Goal: Task Accomplishment & Management: Use online tool/utility

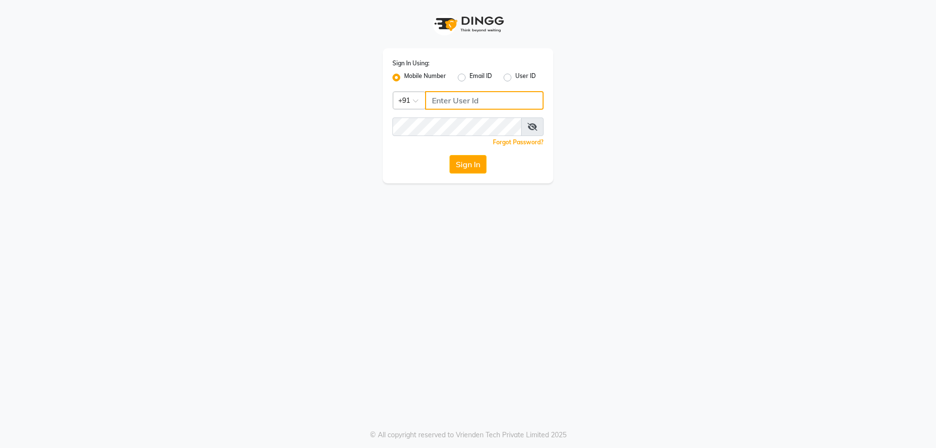
type input "9100166668"
drag, startPoint x: 0, startPoint y: 0, endPoint x: 472, endPoint y: 174, distance: 503.0
click at [472, 174] on div "Sign In Using: Mobile Number Email ID User ID Country Code × [PHONE_NUMBER] Rem…" at bounding box center [468, 115] width 171 height 135
click at [473, 165] on button "Sign In" at bounding box center [467, 164] width 37 height 19
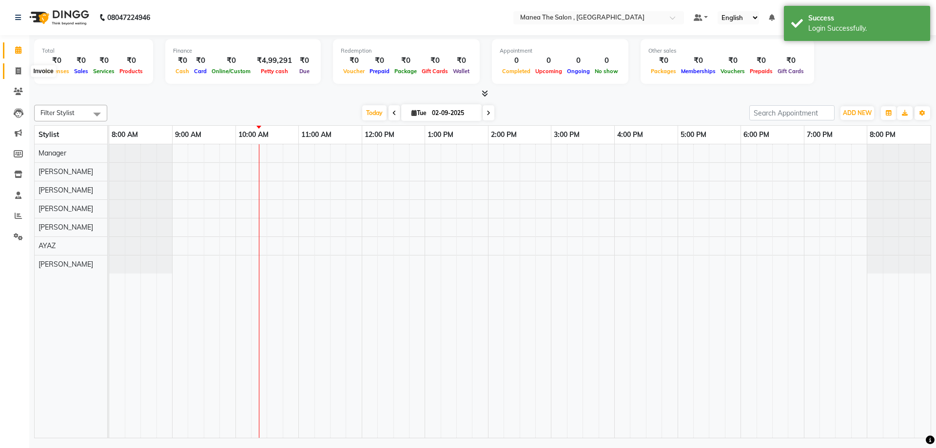
click at [18, 70] on icon at bounding box center [18, 70] width 5 height 7
select select "service"
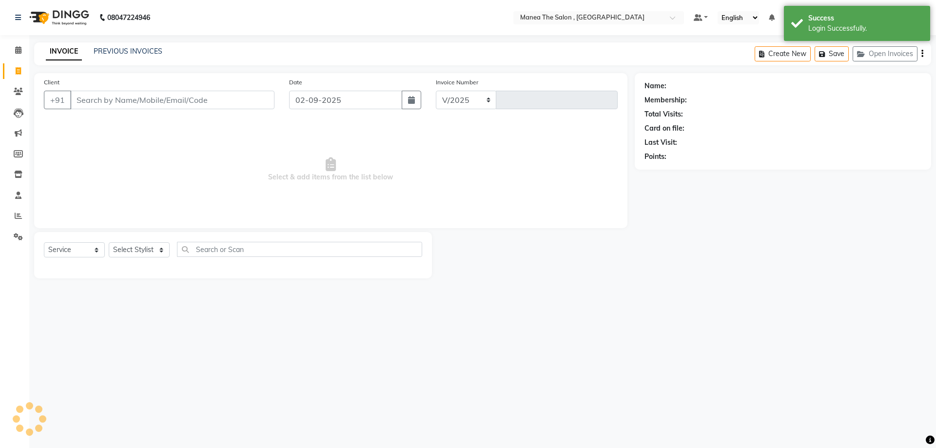
select select "7201"
type input "2324"
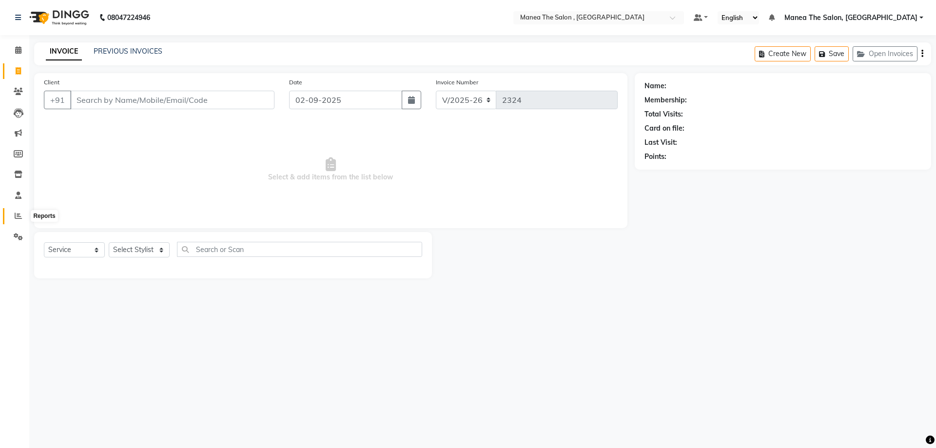
click at [18, 215] on icon at bounding box center [18, 215] width 7 height 7
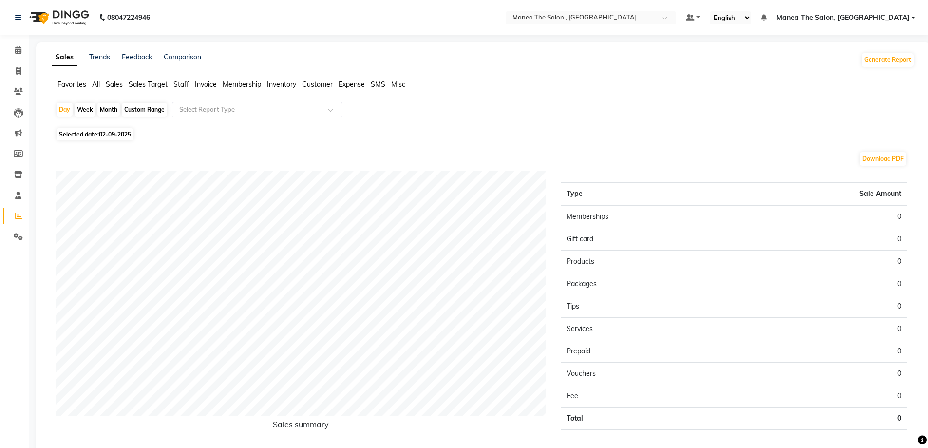
click at [107, 110] on div "Month" at bounding box center [108, 110] width 22 height 14
select select "9"
select select "2025"
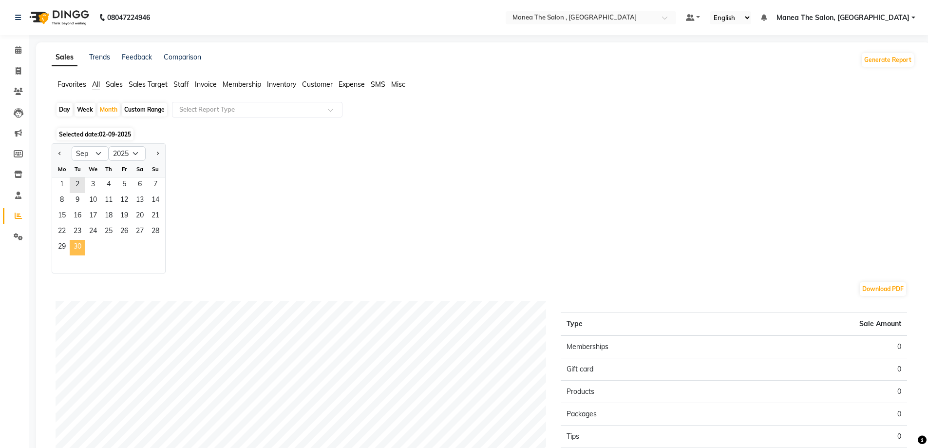
click at [76, 250] on span "30" at bounding box center [78, 248] width 16 height 16
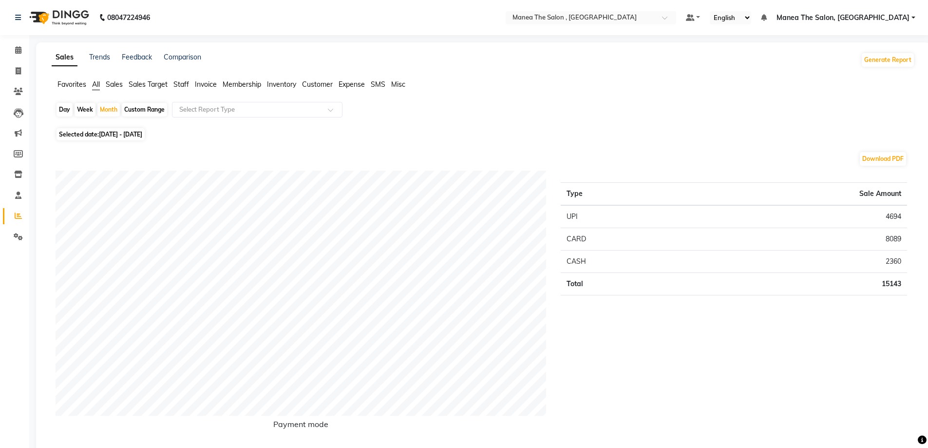
click at [62, 108] on div "Day" at bounding box center [65, 110] width 16 height 14
select select "9"
select select "2025"
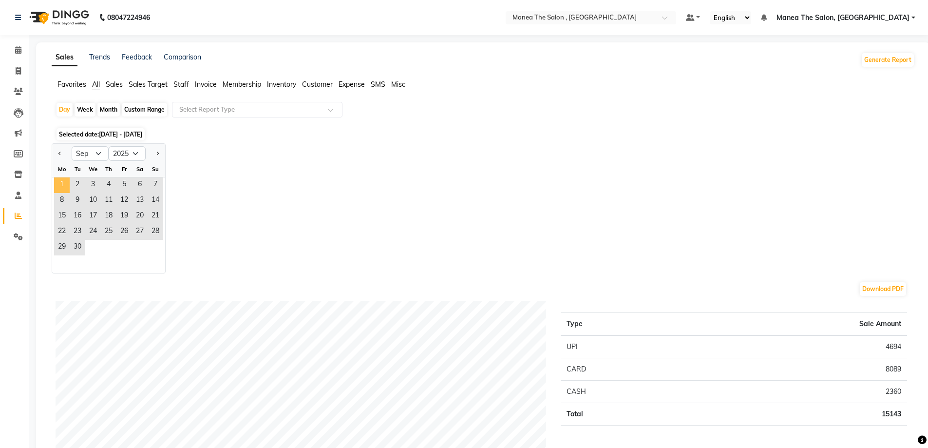
click at [60, 182] on span "1" at bounding box center [62, 185] width 16 height 16
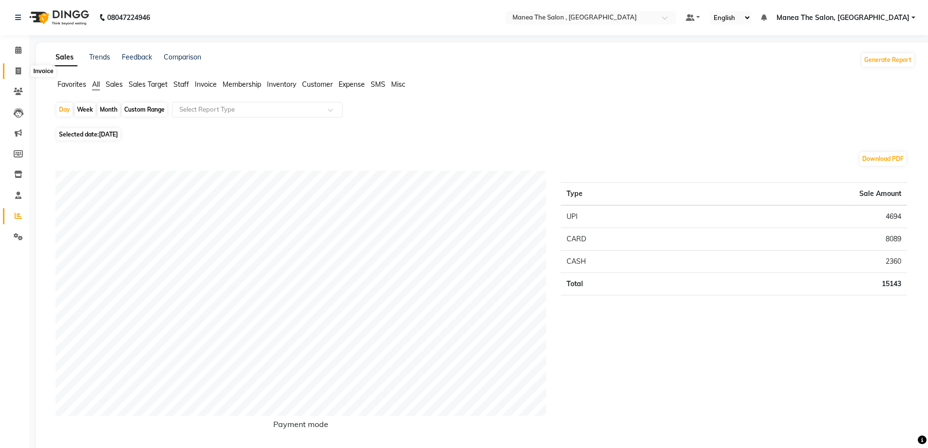
click at [19, 70] on icon at bounding box center [18, 70] width 5 height 7
select select "service"
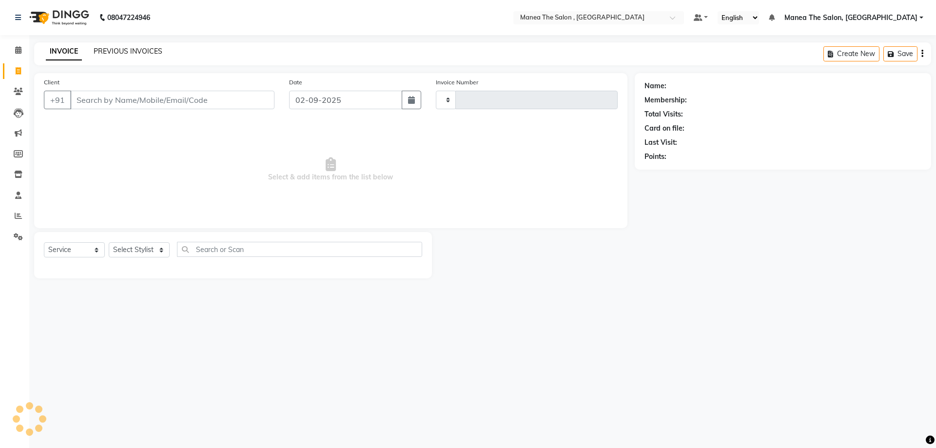
type input "2324"
select select "7201"
click at [140, 51] on link "PREVIOUS INVOICES" at bounding box center [128, 51] width 69 height 9
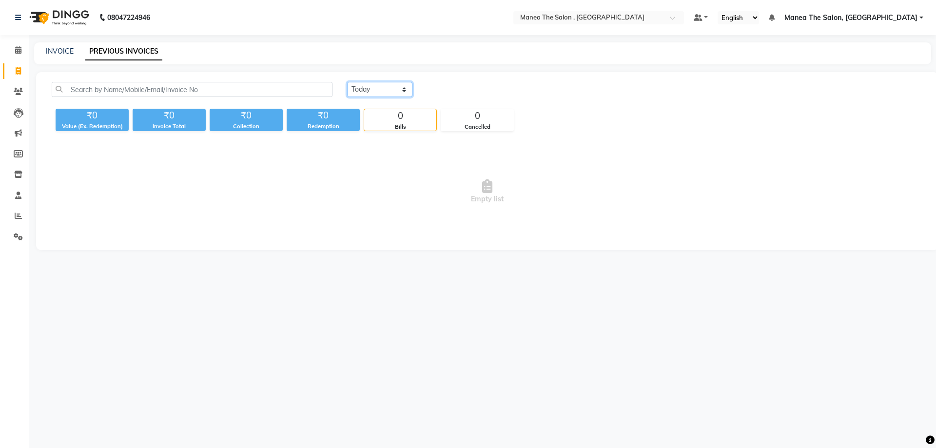
click at [393, 90] on select "Today Yesterday Custom Range" at bounding box center [379, 89] width 65 height 15
select select "yesterday"
click at [347, 82] on select "Today Yesterday Custom Range" at bounding box center [379, 89] width 65 height 15
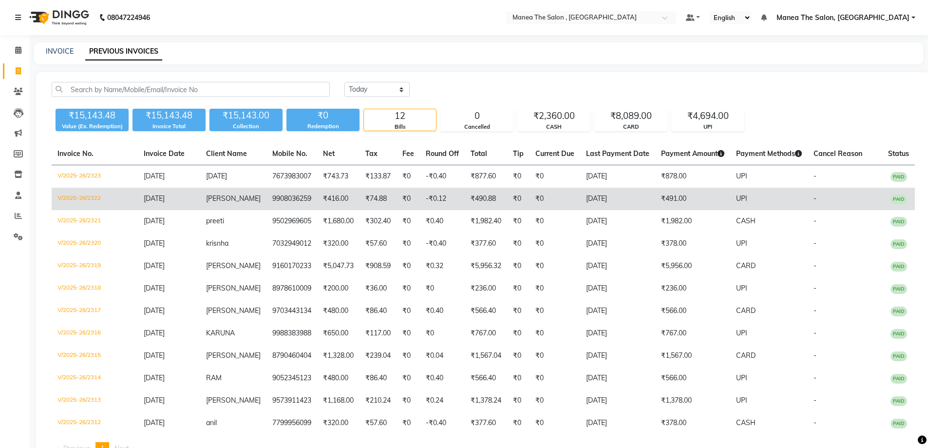
click at [902, 198] on span "PAID" at bounding box center [899, 199] width 17 height 10
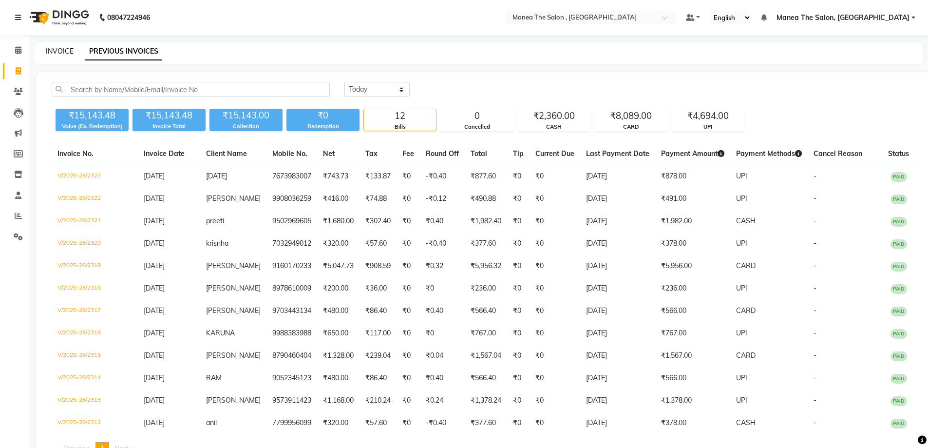
click at [64, 50] on link "INVOICE" at bounding box center [60, 51] width 28 height 9
select select "service"
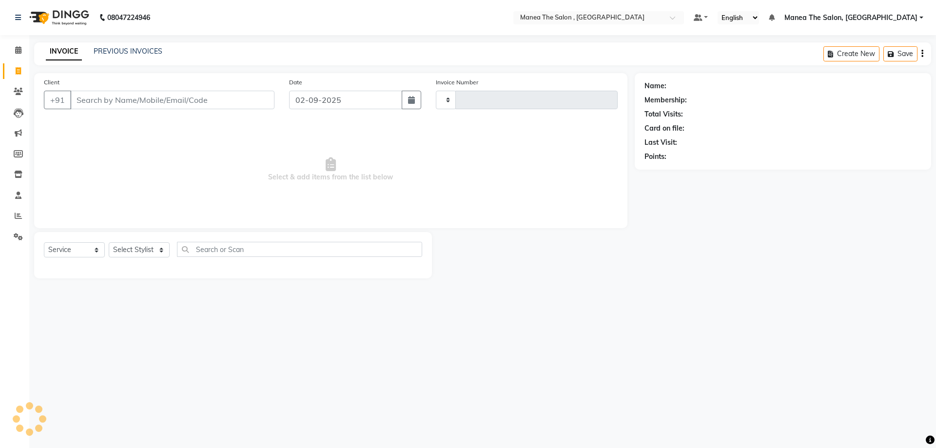
type input "2324"
select select "7201"
click at [16, 214] on icon at bounding box center [18, 215] width 7 height 7
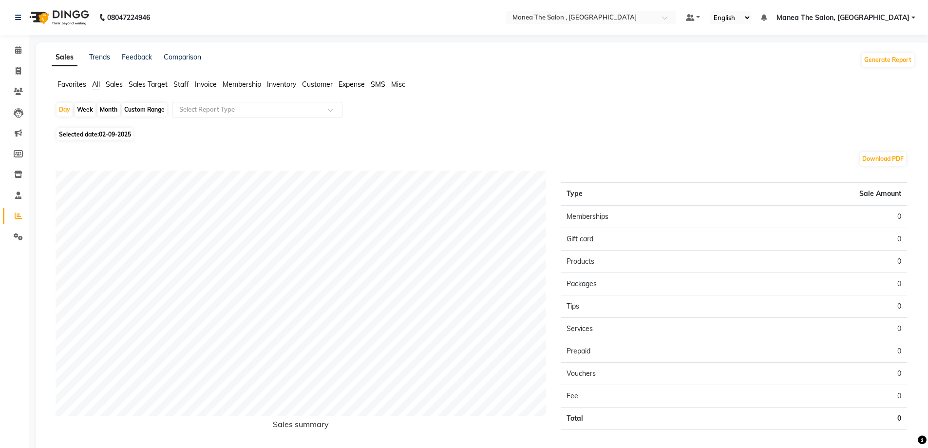
click at [106, 109] on div "Month" at bounding box center [108, 110] width 22 height 14
select select "9"
select select "2025"
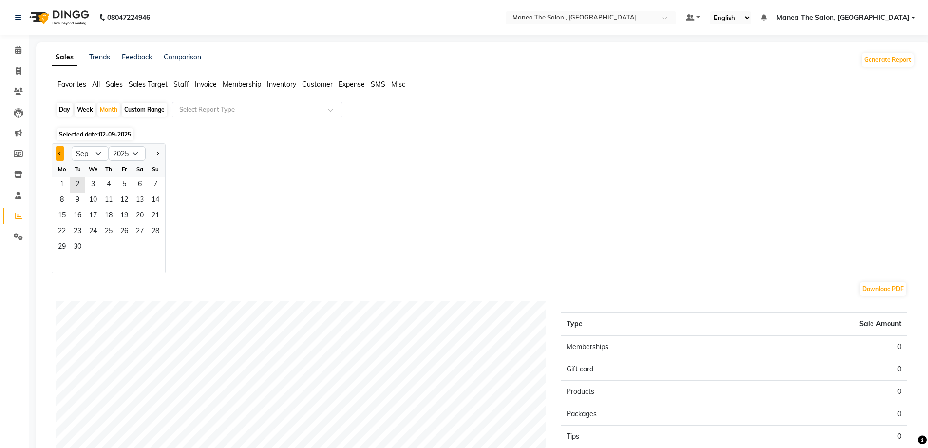
click at [59, 153] on span "Previous month" at bounding box center [59, 152] width 3 height 3
select select "8"
click at [154, 246] on span "31" at bounding box center [156, 248] width 16 height 16
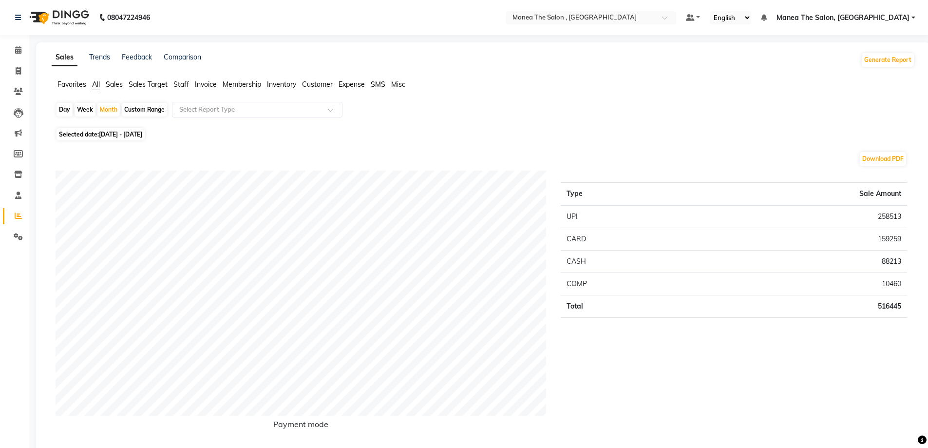
click at [182, 82] on span "Staff" at bounding box center [181, 84] width 16 height 9
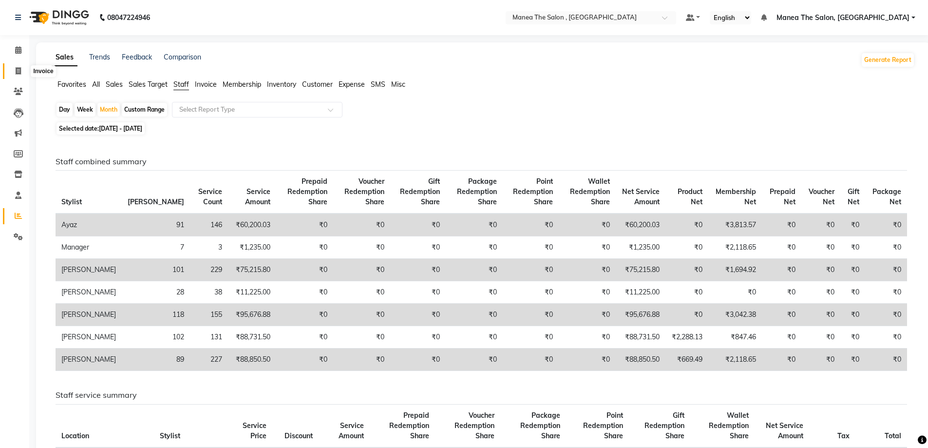
click at [19, 71] on icon at bounding box center [18, 70] width 5 height 7
select select "service"
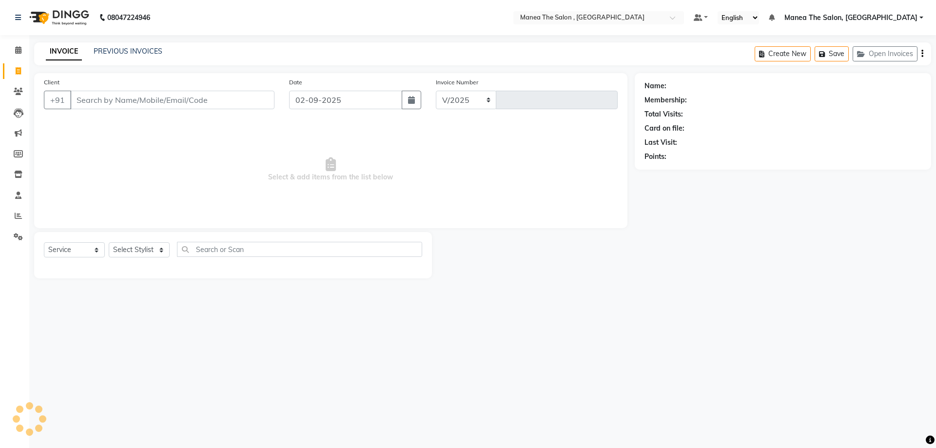
select select "7201"
type input "2324"
click at [18, 217] on icon at bounding box center [18, 215] width 7 height 7
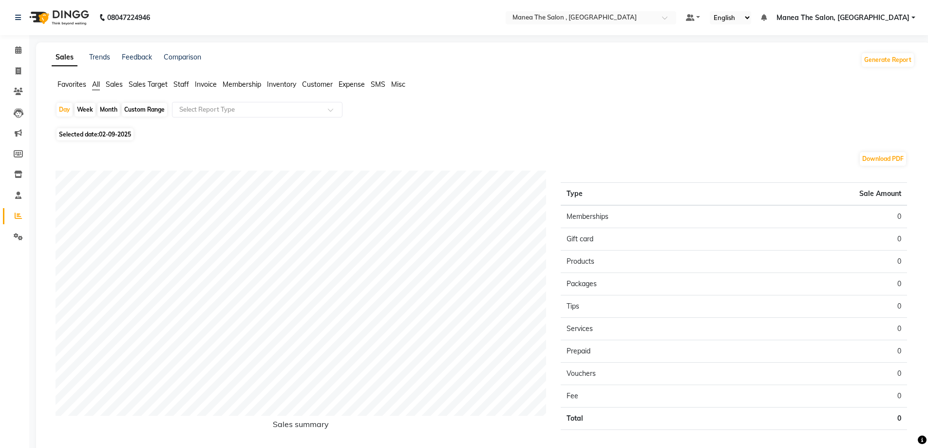
click at [191, 84] on ul "Favorites All Sales Sales Target Staff Invoice Membership Inventory Customer Ex…" at bounding box center [484, 84] width 864 height 11
click at [175, 83] on span "Staff" at bounding box center [181, 84] width 16 height 9
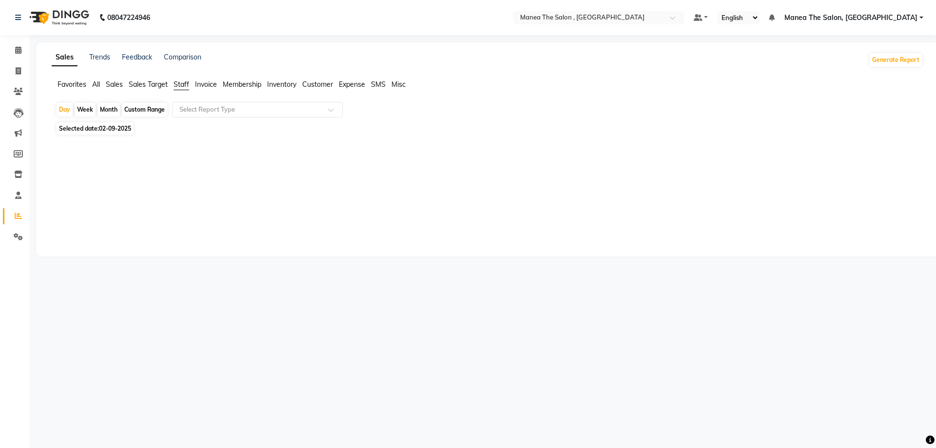
click at [183, 82] on span "Staff" at bounding box center [181, 84] width 16 height 9
click at [108, 107] on div "Month" at bounding box center [108, 110] width 22 height 14
select select "9"
select select "2025"
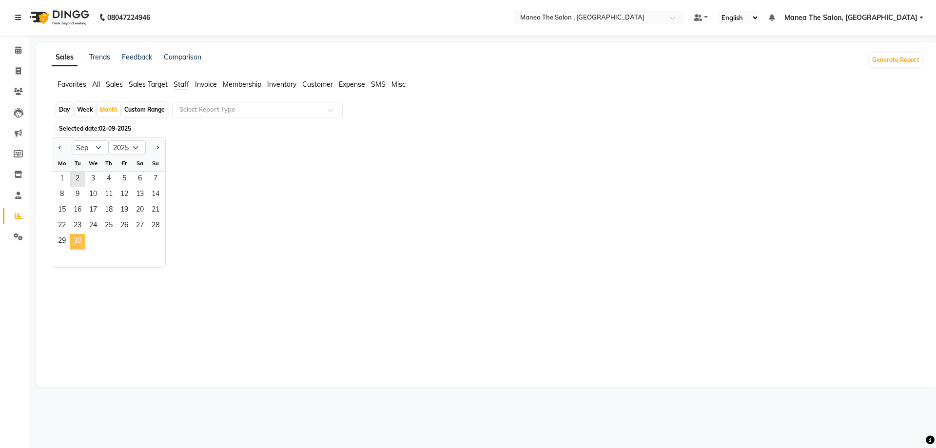
click at [76, 242] on span "30" at bounding box center [78, 242] width 16 height 16
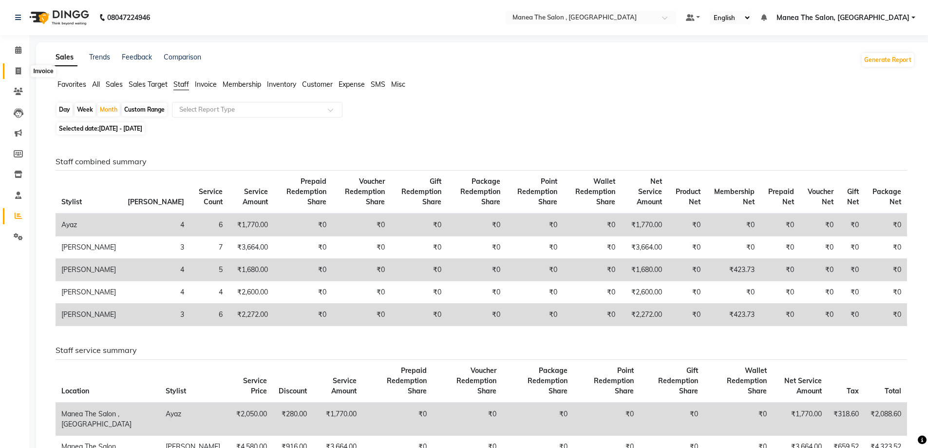
click at [16, 68] on icon at bounding box center [18, 70] width 5 height 7
select select "service"
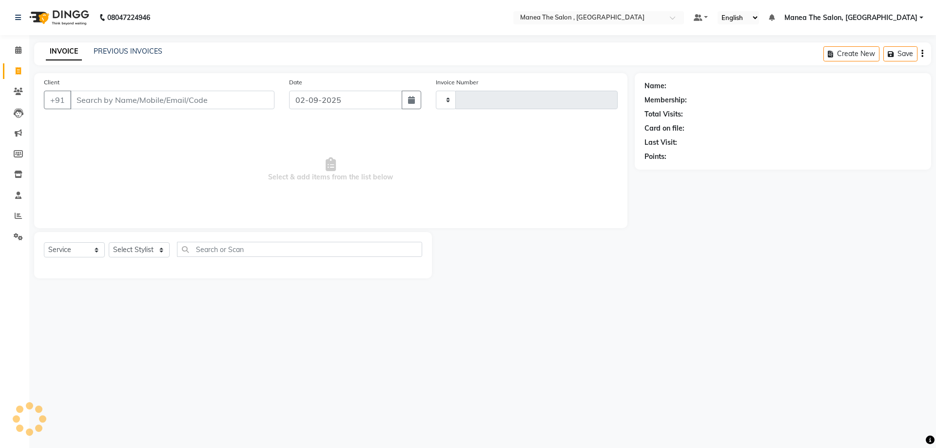
type input "2324"
select select "7201"
click at [135, 248] on select "Select Stylist AYAZ Manager prameela PUNITH Raj tillu SALMAN Soujanya" at bounding box center [139, 249] width 61 height 15
select select "84418"
click at [109, 242] on select "Select Stylist AYAZ Manager prameela PUNITH Raj tillu SALMAN Soujanya" at bounding box center [139, 249] width 61 height 15
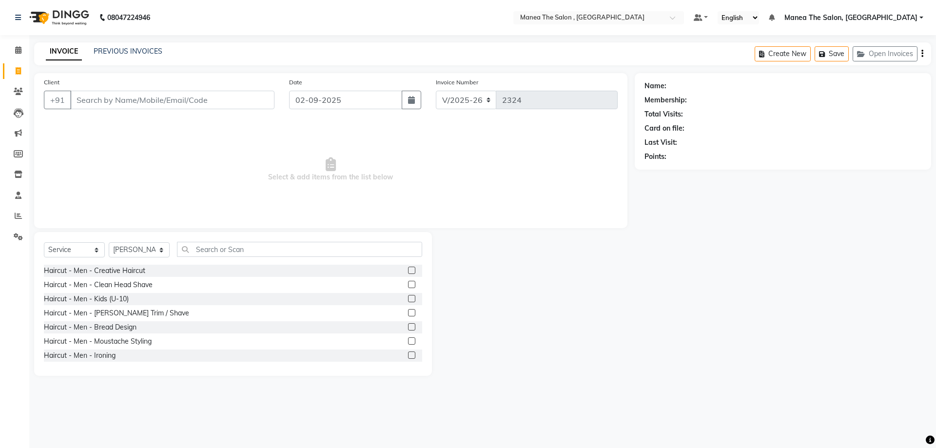
click at [408, 270] on label at bounding box center [411, 270] width 7 height 7
click at [408, 270] on input "checkbox" at bounding box center [411, 271] width 6 height 6
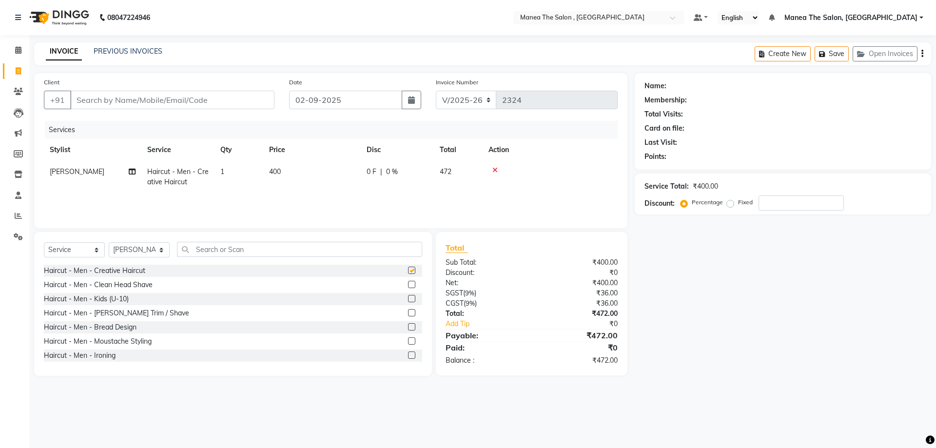
checkbox input "false"
click at [211, 99] on input "Client" at bounding box center [172, 100] width 204 height 19
type input "9"
type input "0"
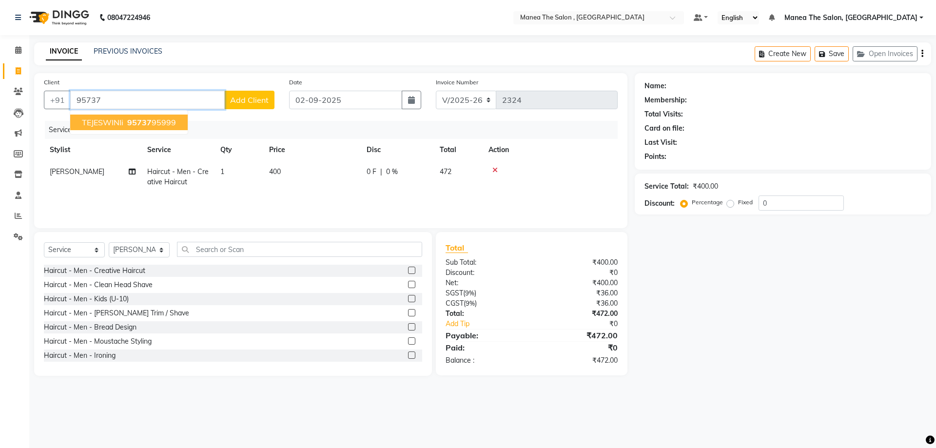
click at [105, 121] on span "TEJESWINIi" at bounding box center [102, 122] width 41 height 10
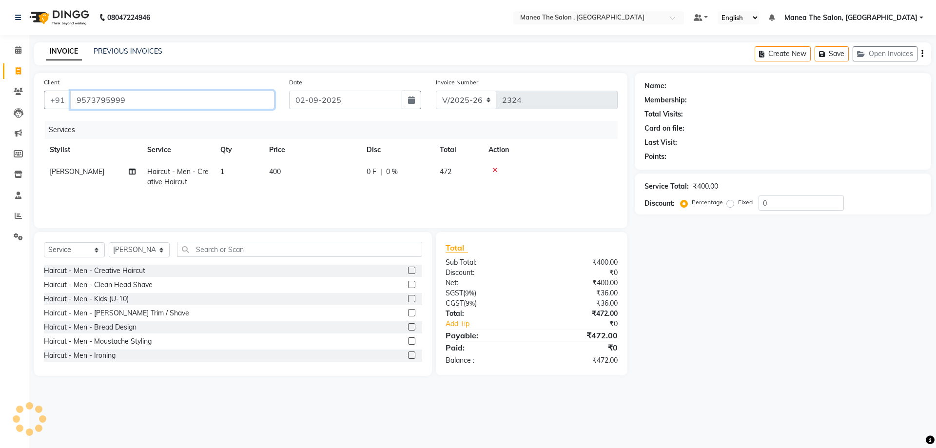
type input "9573795999"
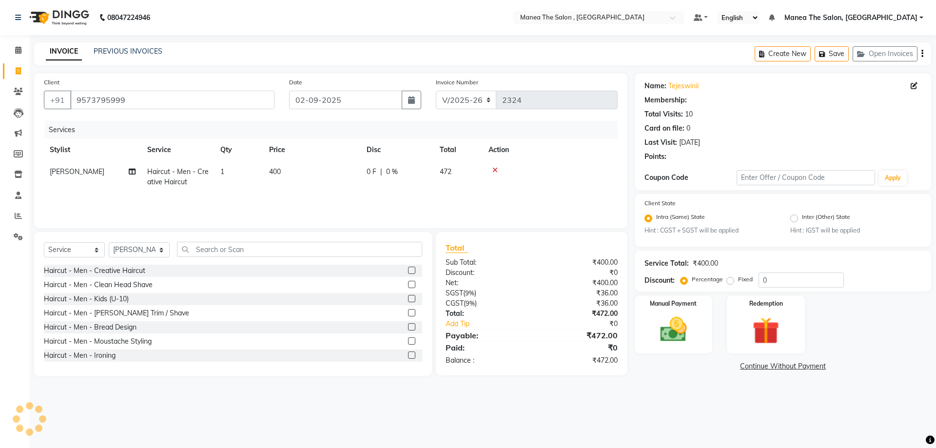
select select "1: Object"
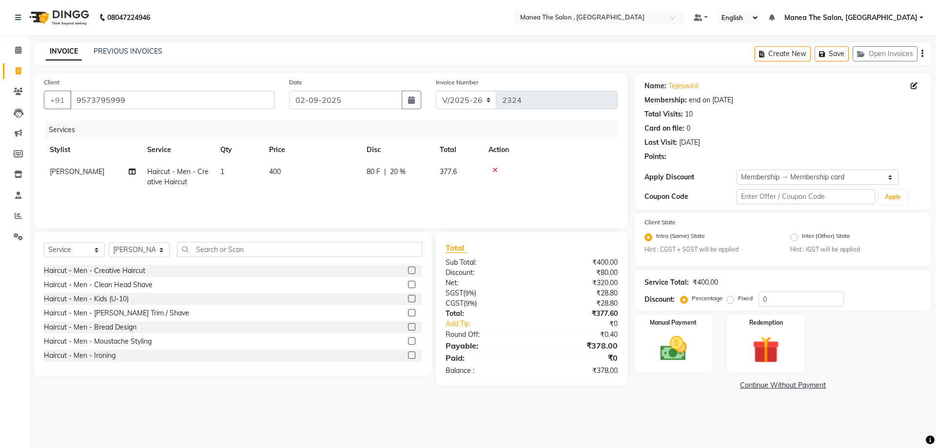
type input "20"
click at [666, 338] on img at bounding box center [673, 349] width 45 height 32
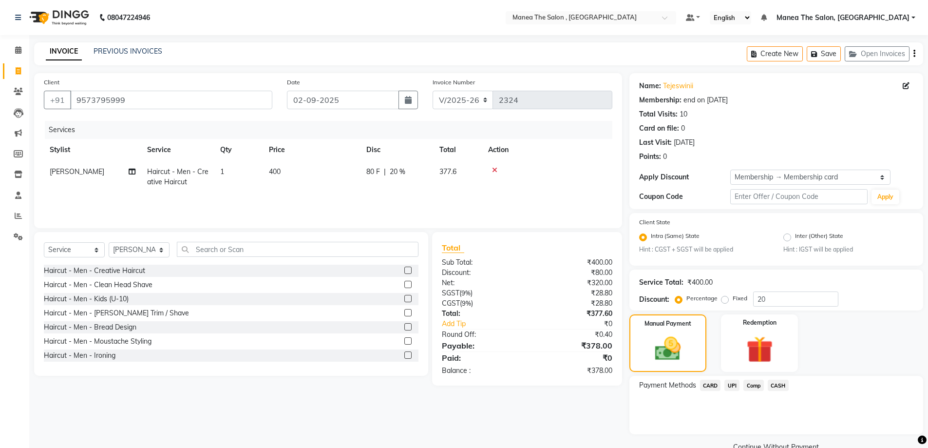
click at [736, 385] on span "UPI" at bounding box center [732, 385] width 15 height 11
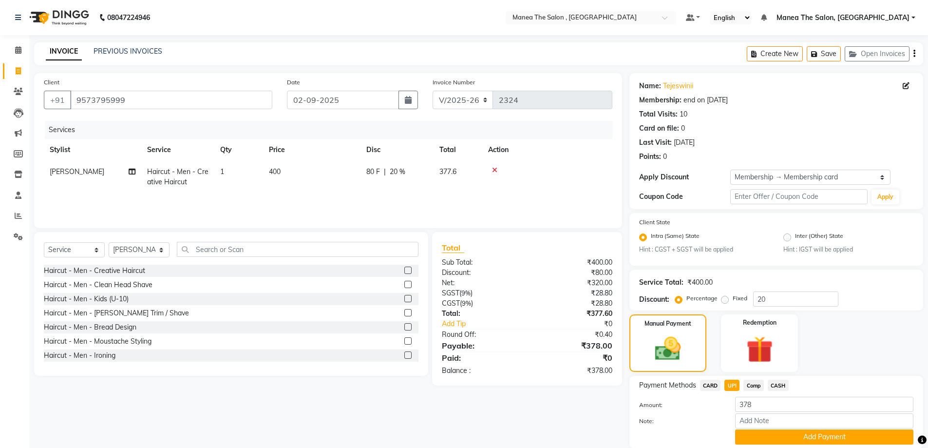
scroll to position [35, 0]
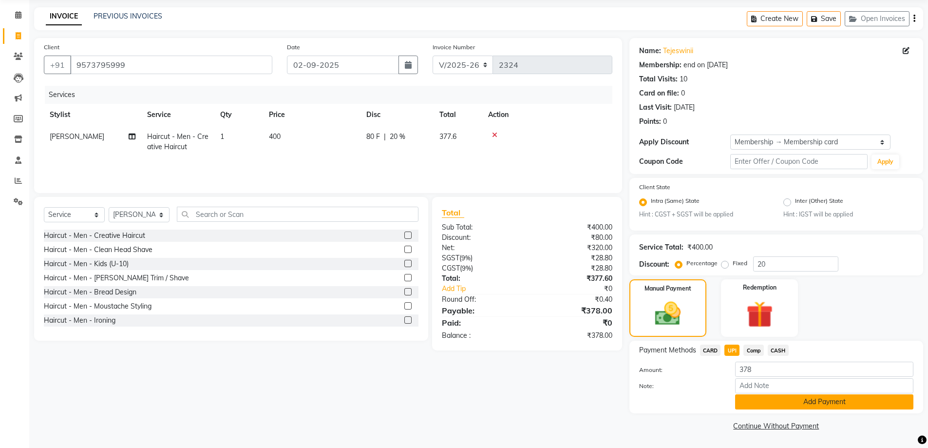
click at [829, 400] on button "Add Payment" at bounding box center [824, 401] width 178 height 15
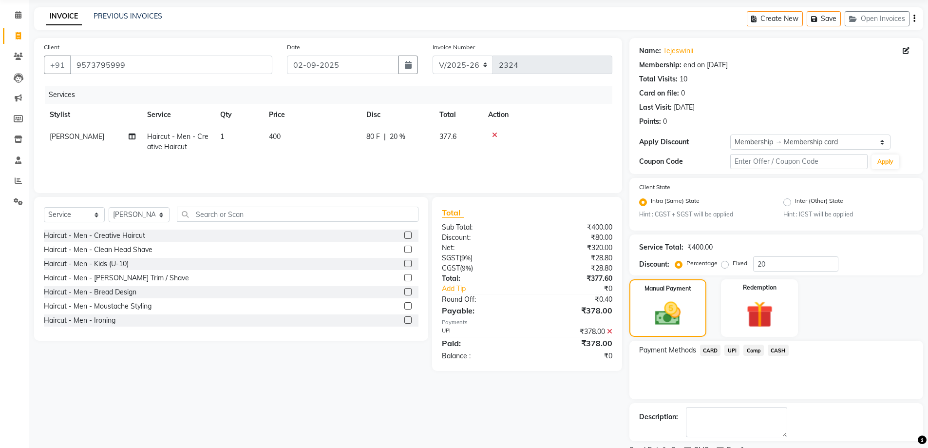
scroll to position [76, 0]
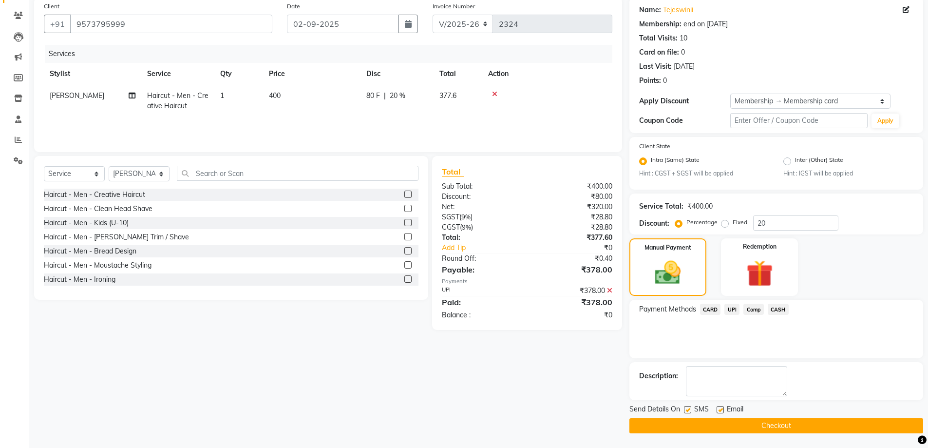
click at [768, 425] on button "Checkout" at bounding box center [777, 425] width 294 height 15
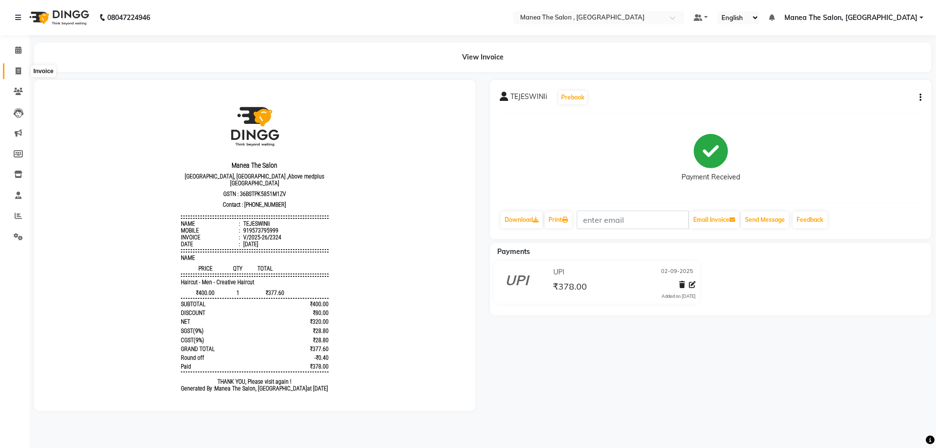
click at [18, 71] on icon at bounding box center [18, 70] width 5 height 7
select select "service"
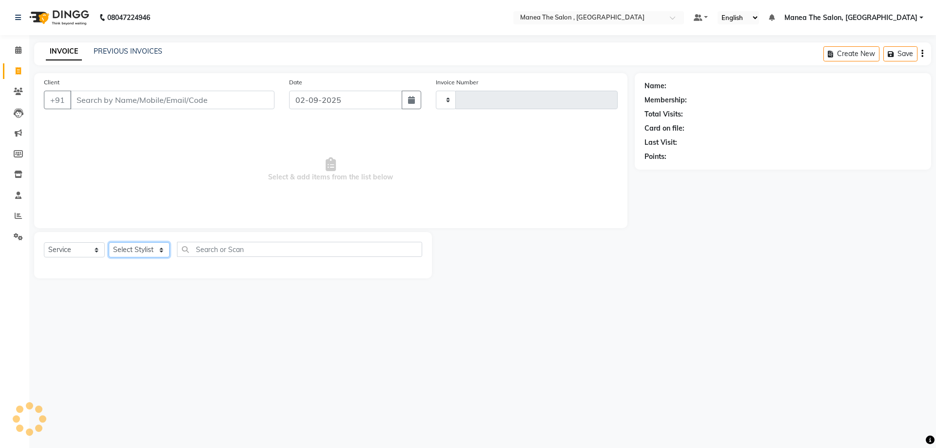
click at [132, 249] on select "Select Stylist" at bounding box center [139, 249] width 61 height 15
select select "7201"
type input "2325"
select select "72491"
click at [109, 242] on select "Select Stylist AYAZ Manager prameela PUNITH Raj tillu SALMAN Soujanya" at bounding box center [139, 249] width 61 height 15
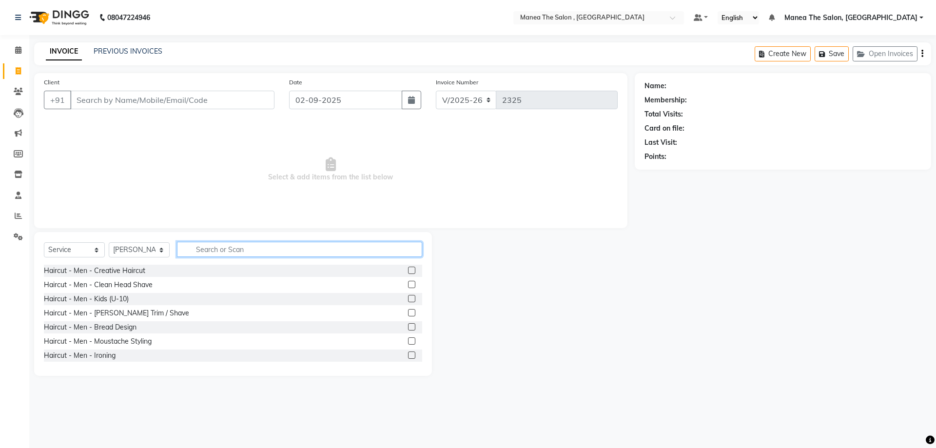
click at [193, 249] on input "text" at bounding box center [299, 249] width 245 height 15
type input "thr"
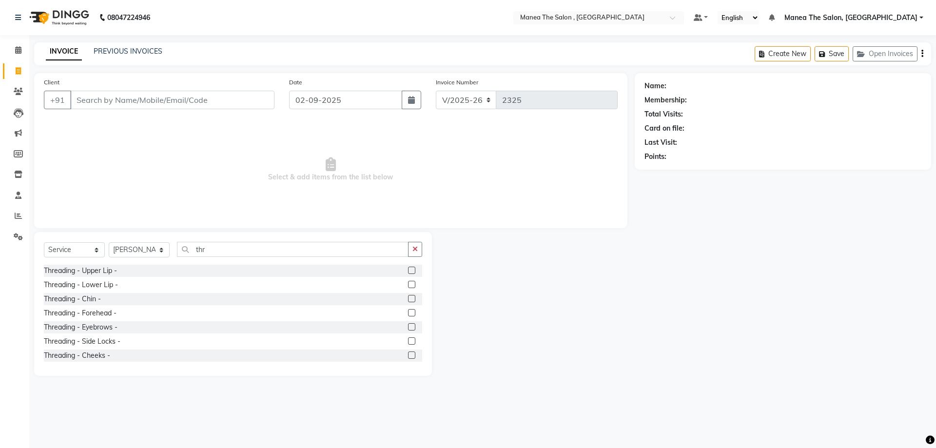
click at [408, 270] on label at bounding box center [411, 270] width 7 height 7
click at [408, 270] on input "checkbox" at bounding box center [411, 271] width 6 height 6
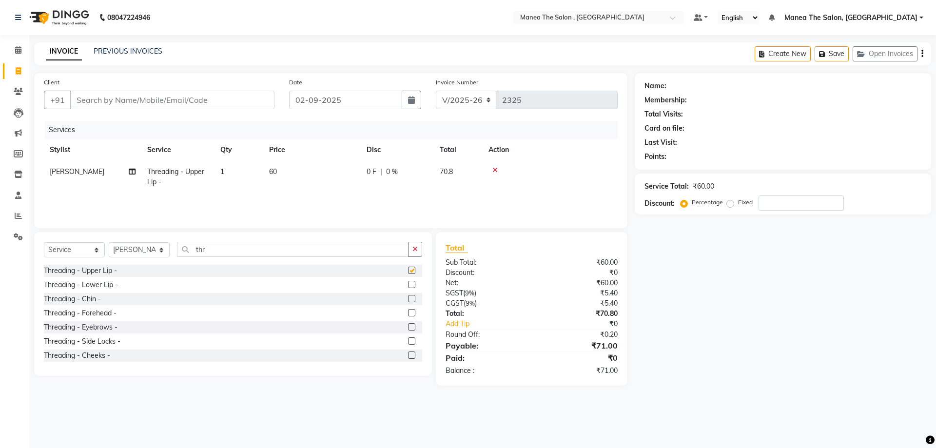
checkbox input "false"
click at [408, 301] on label at bounding box center [411, 298] width 7 height 7
click at [408, 301] on input "checkbox" at bounding box center [411, 299] width 6 height 6
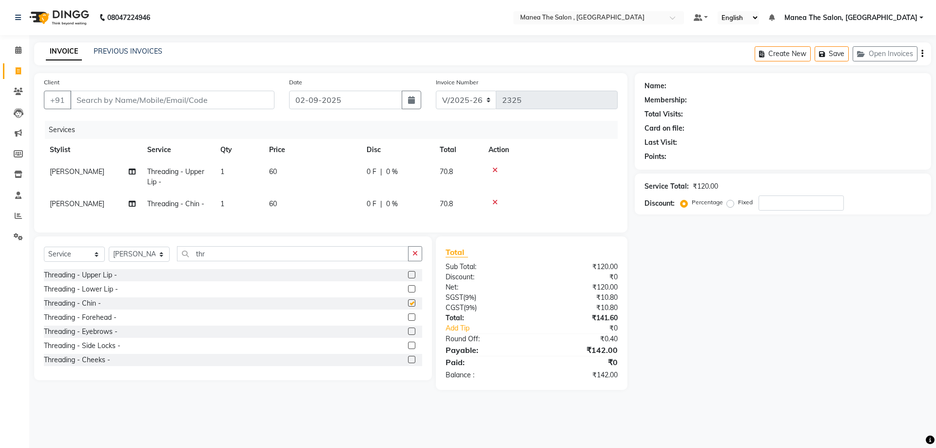
checkbox input "false"
click at [408, 335] on label at bounding box center [411, 330] width 7 height 7
click at [408, 335] on input "checkbox" at bounding box center [411, 331] width 6 height 6
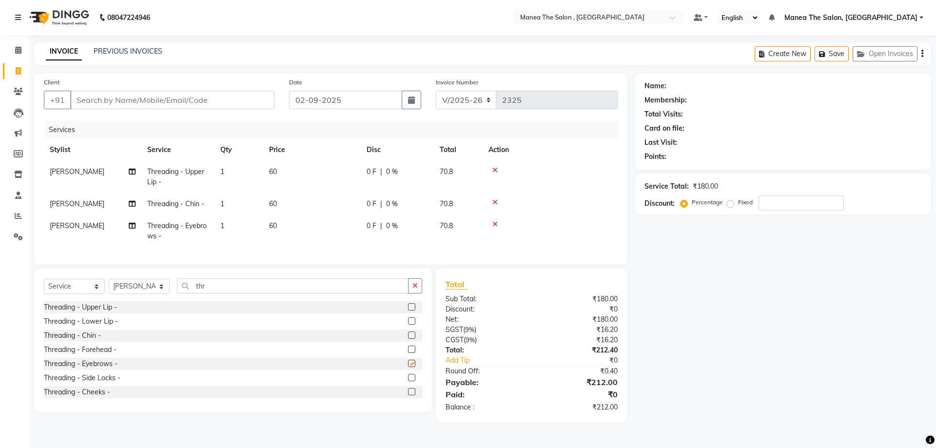
checkbox input "false"
click at [163, 101] on input "Client" at bounding box center [172, 100] width 204 height 19
type input "9"
type input "0"
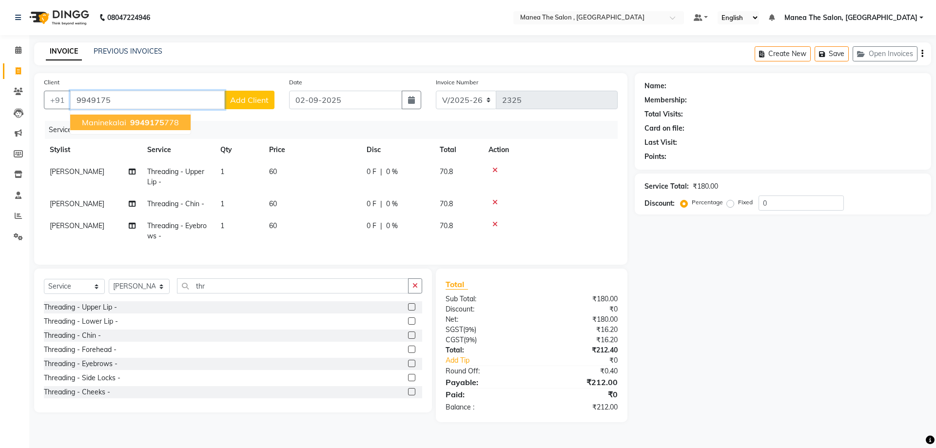
click at [119, 124] on span "maninekalai" at bounding box center [104, 122] width 44 height 10
type input "9949175778"
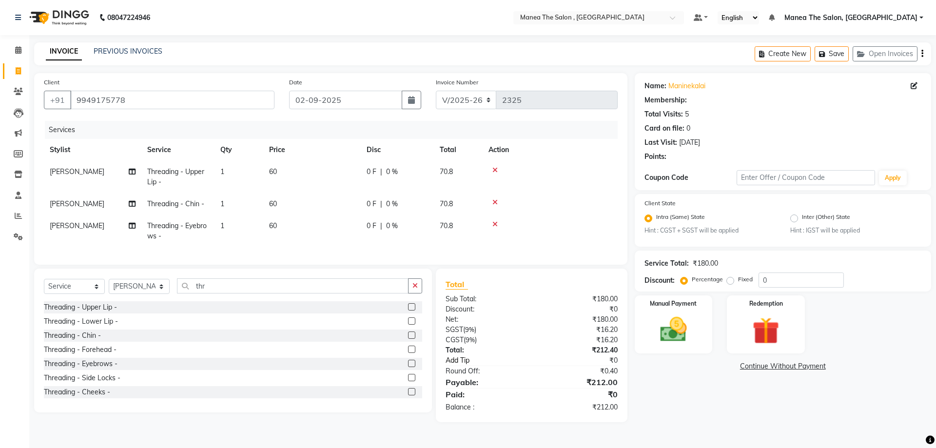
select select "1: Object"
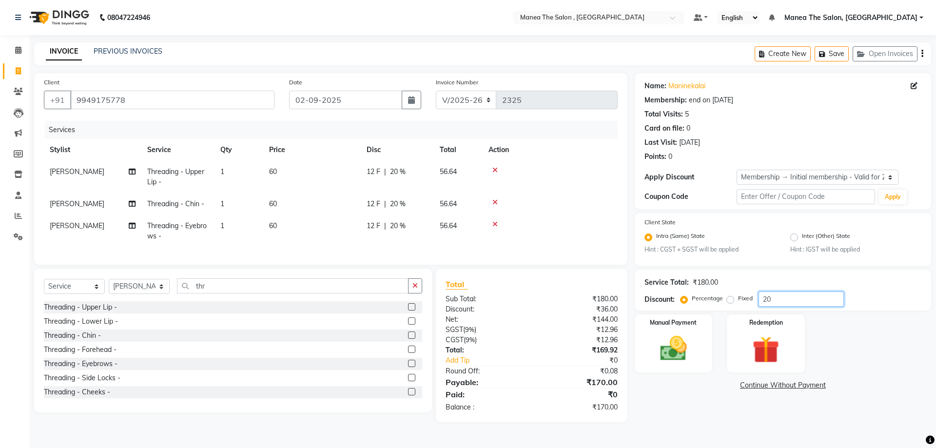
click at [781, 305] on input "20" at bounding box center [800, 298] width 85 height 15
type input "2"
click at [692, 351] on img at bounding box center [673, 349] width 45 height 32
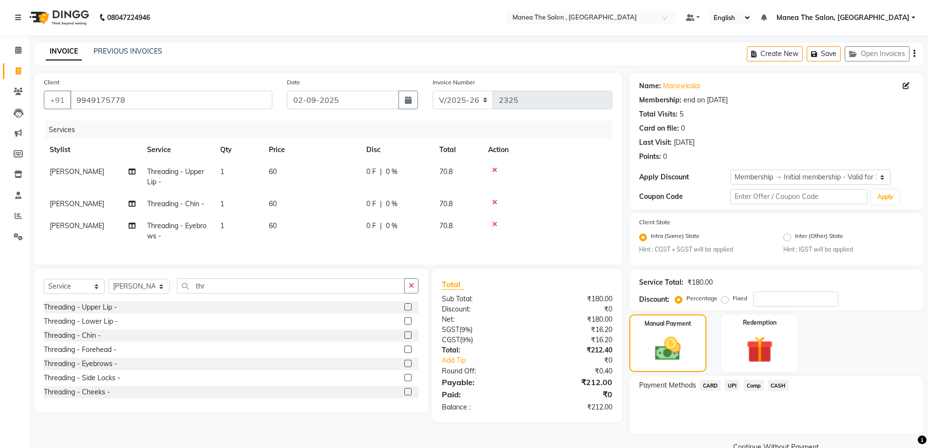
click at [731, 385] on span "UPI" at bounding box center [732, 385] width 15 height 11
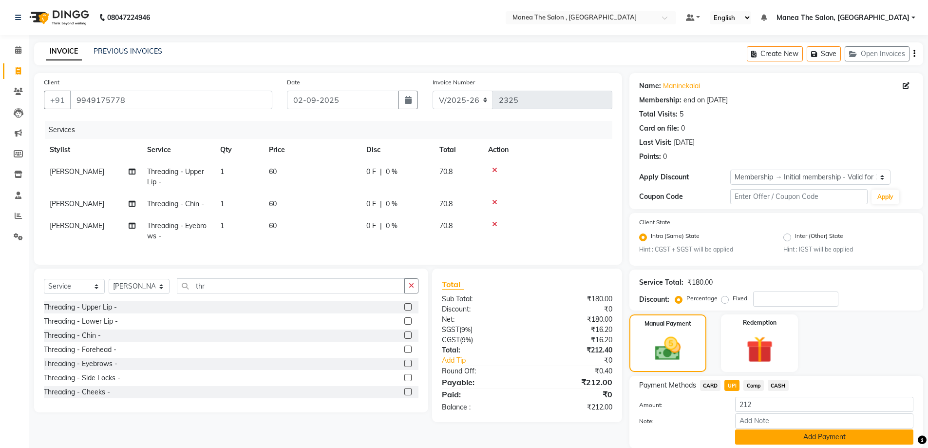
click at [760, 442] on button "Add Payment" at bounding box center [824, 436] width 178 height 15
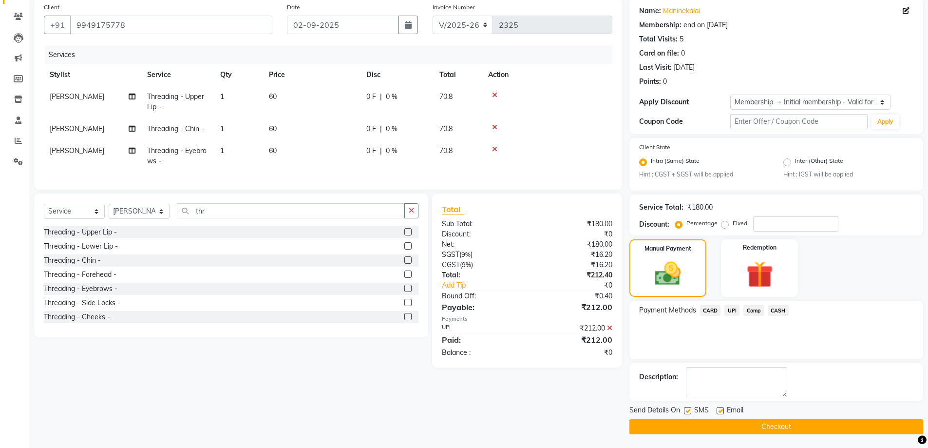
scroll to position [76, 0]
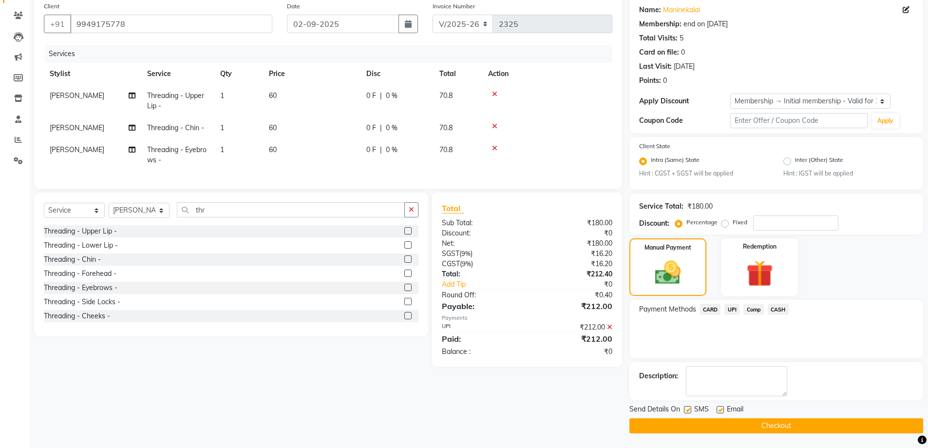
click at [742, 426] on button "Checkout" at bounding box center [777, 425] width 294 height 15
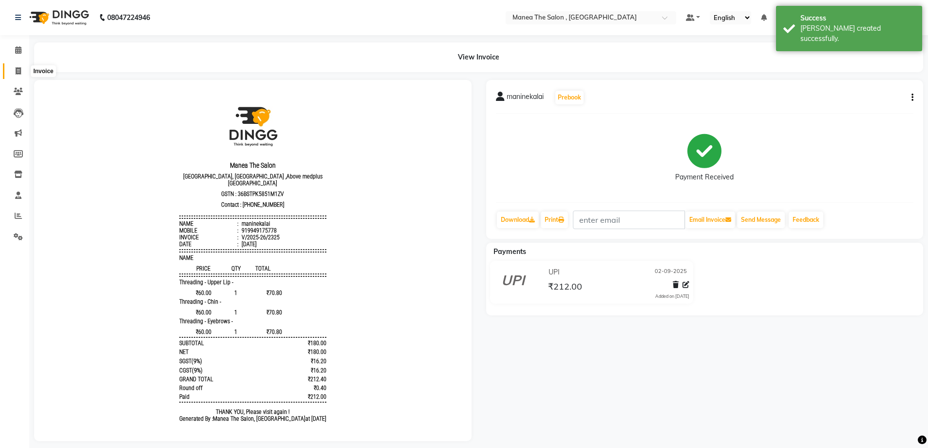
click at [17, 68] on icon at bounding box center [18, 70] width 5 height 7
select select "service"
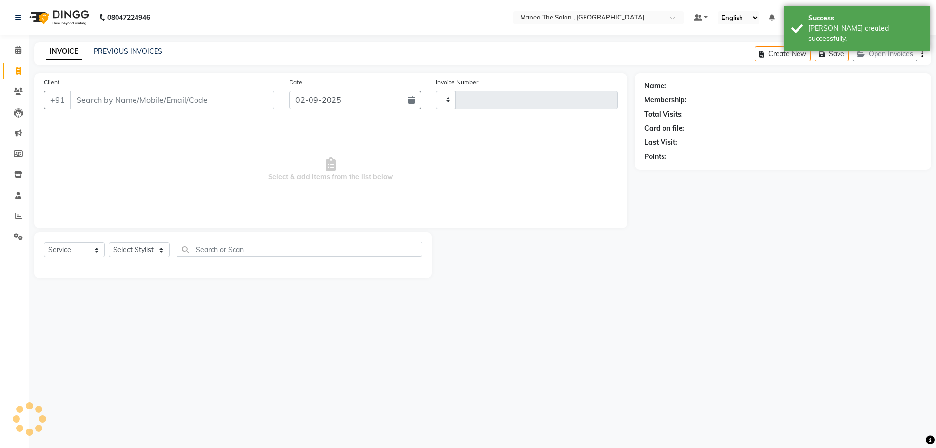
type input "2326"
select select "7201"
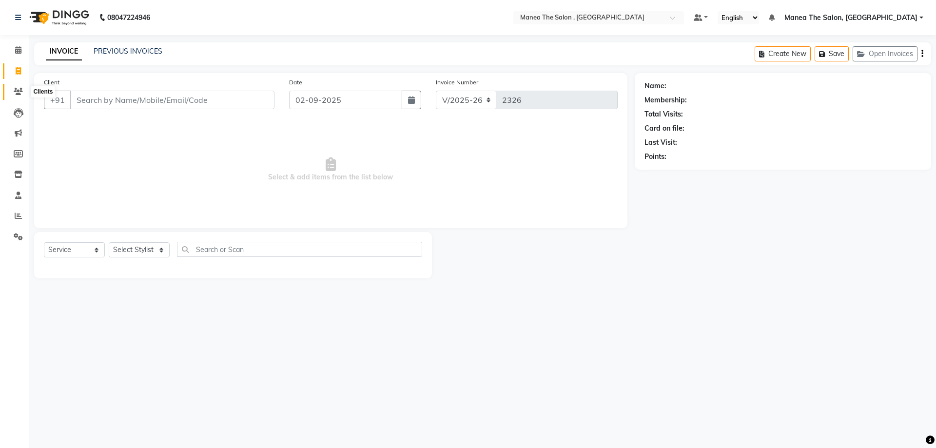
click at [18, 89] on icon at bounding box center [18, 91] width 9 height 7
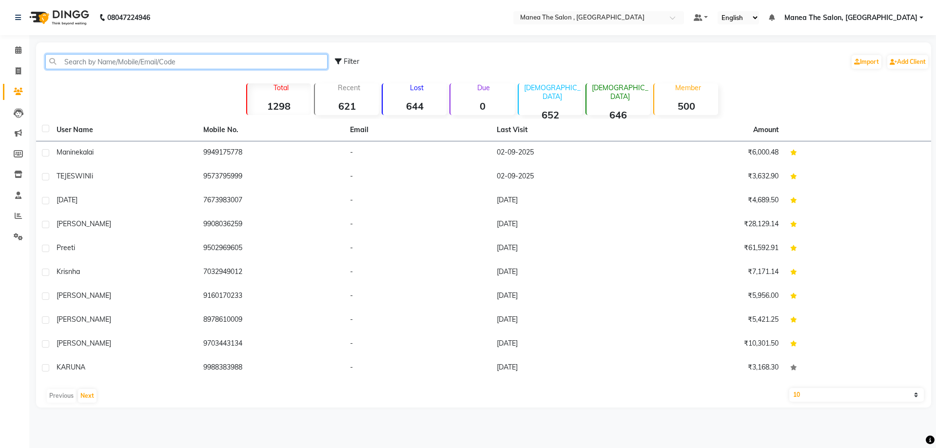
click at [116, 63] on input "text" at bounding box center [186, 61] width 282 height 15
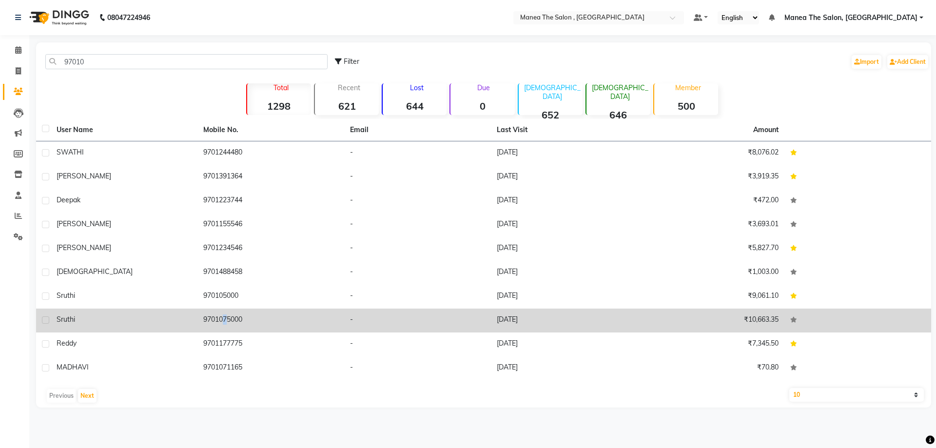
click at [220, 319] on td "9701075000" at bounding box center [270, 320] width 147 height 24
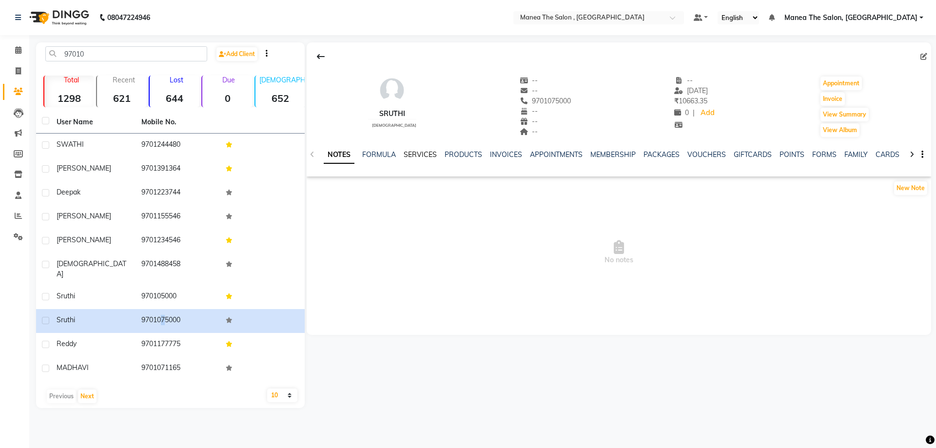
click at [426, 154] on link "SERVICES" at bounding box center [420, 154] width 33 height 9
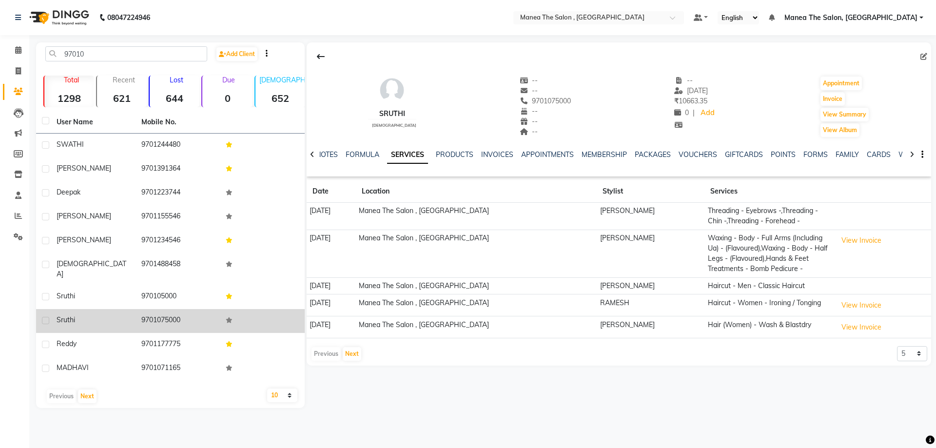
click at [116, 315] on div "sruthi" at bounding box center [93, 320] width 73 height 10
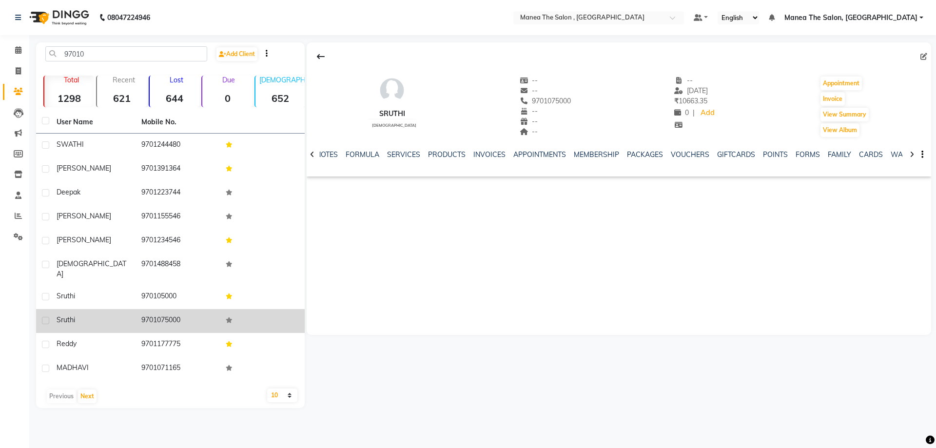
click at [157, 311] on td "9701075000" at bounding box center [177, 321] width 85 height 24
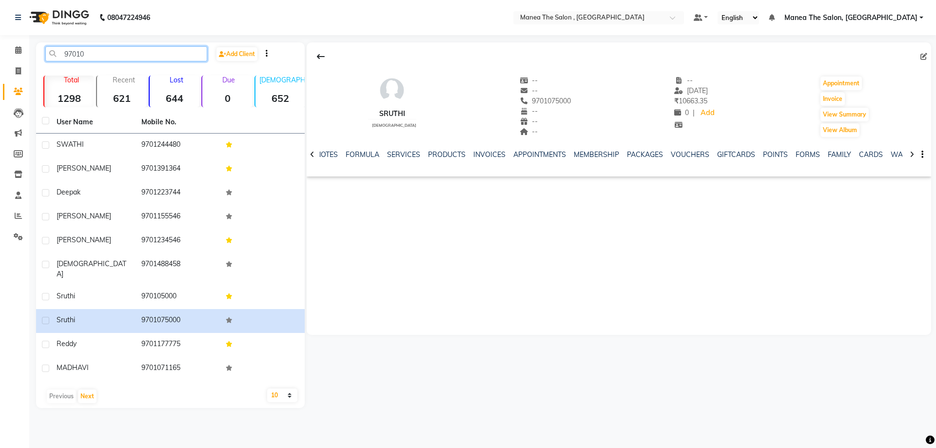
click at [85, 51] on input "97010" at bounding box center [126, 53] width 162 height 15
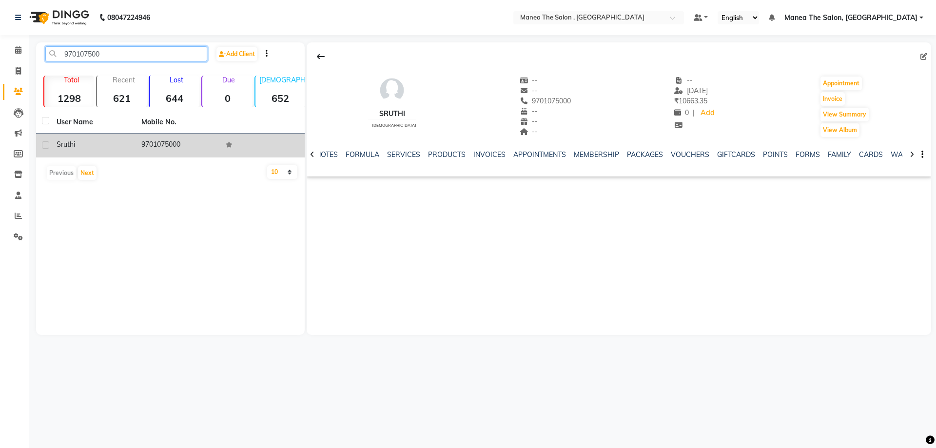
type input "970107500"
click at [154, 154] on td "9701075000" at bounding box center [177, 146] width 85 height 24
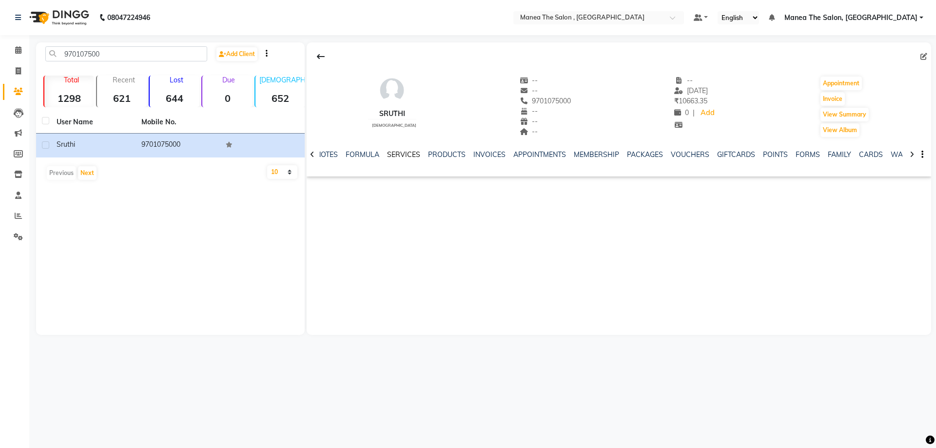
click at [404, 154] on link "SERVICES" at bounding box center [403, 154] width 33 height 9
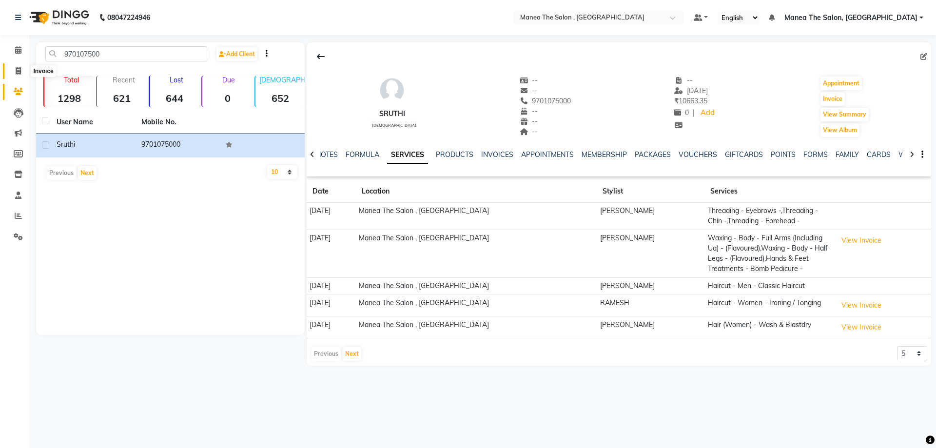
click at [14, 71] on span at bounding box center [18, 71] width 17 height 11
select select "service"
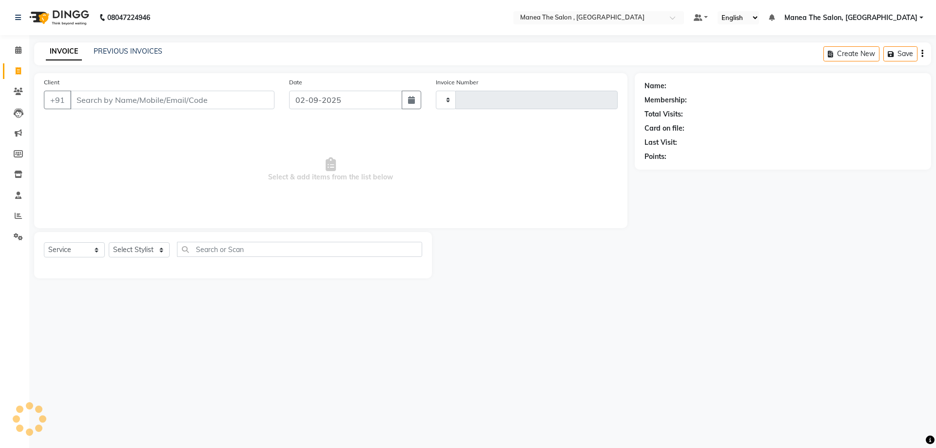
type input "2326"
select select "7201"
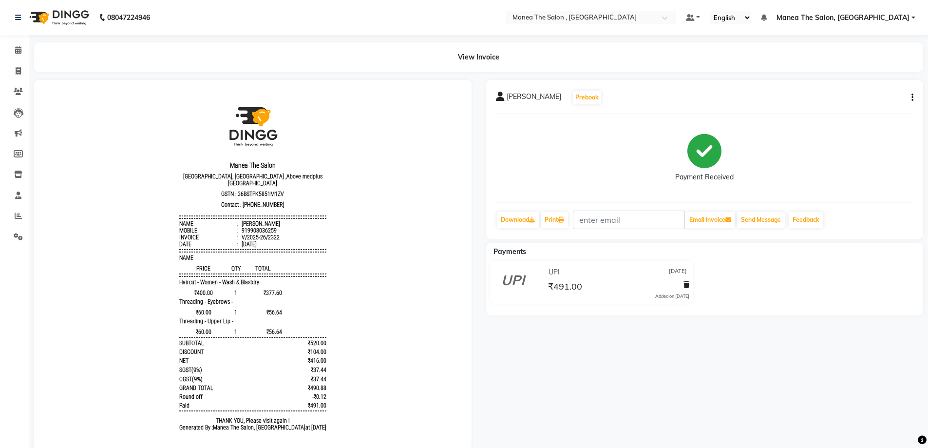
click at [913, 98] on icon "button" at bounding box center [913, 97] width 2 height 0
click at [862, 97] on div "Edit Item Staff" at bounding box center [864, 98] width 67 height 12
select select
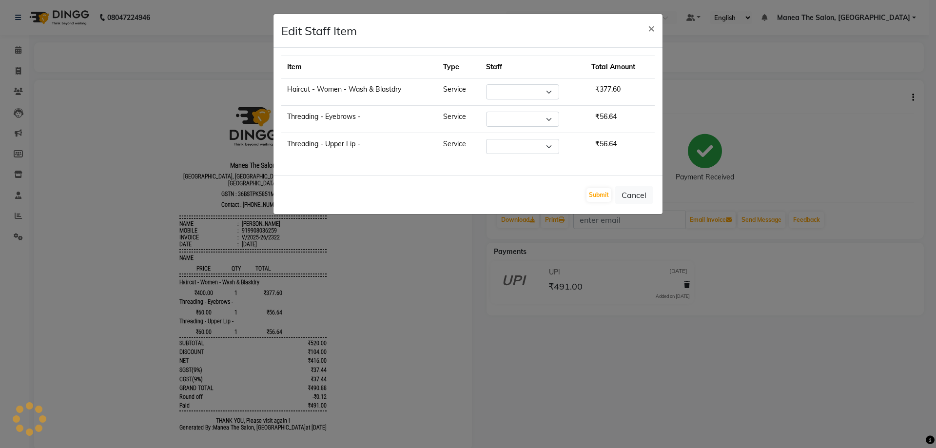
select select "78150"
select select "72491"
click at [771, 81] on ngb-modal-window "Edit Staff Item × Item Type Staff Total Amount Haircut - Women - Wash & Blastdr…" at bounding box center [468, 224] width 936 height 448
